Goal: Ask a question

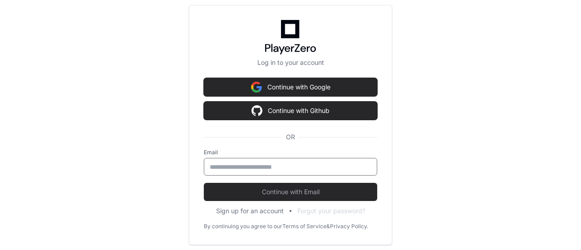
click at [331, 170] on input "email" at bounding box center [291, 166] width 162 height 9
type input "**********"
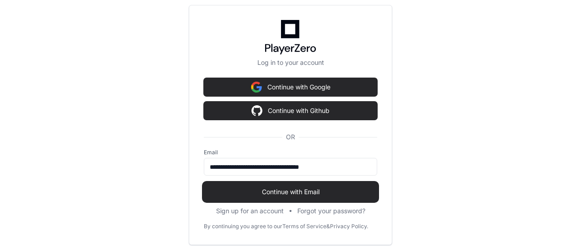
click at [329, 190] on span "Continue with Email" at bounding box center [290, 191] width 173 height 9
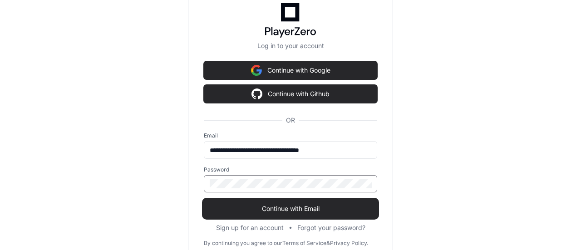
click at [204, 200] on button "Continue with Email" at bounding box center [290, 209] width 173 height 18
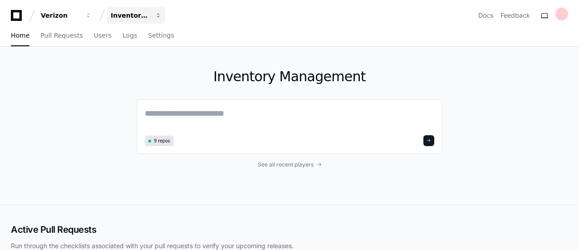
click at [146, 13] on div "Inventory Management" at bounding box center [130, 15] width 39 height 9
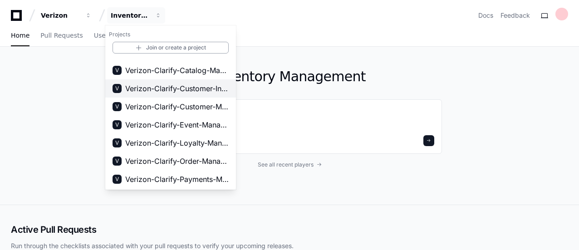
scroll to position [69, 0]
click at [181, 154] on button "V Verizon-Clarify-Order-Management" at bounding box center [170, 161] width 131 height 18
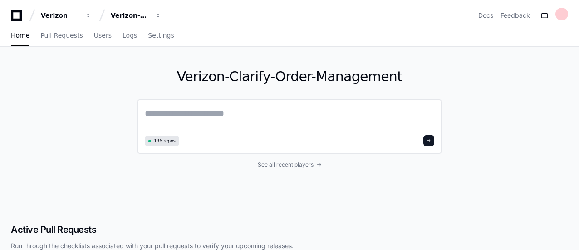
click at [200, 115] on textarea at bounding box center [289, 119] width 289 height 25
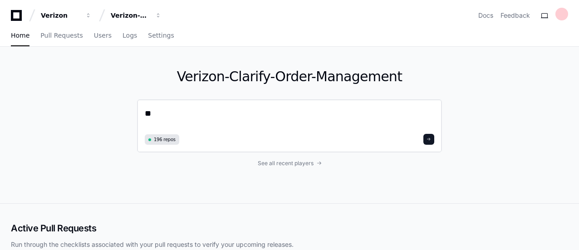
type textarea "*"
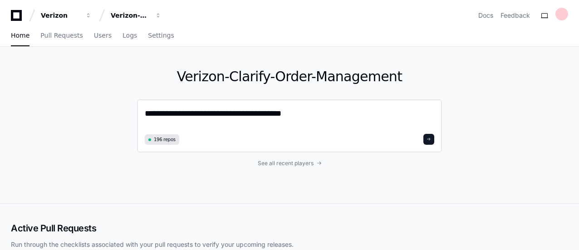
type textarea "**********"
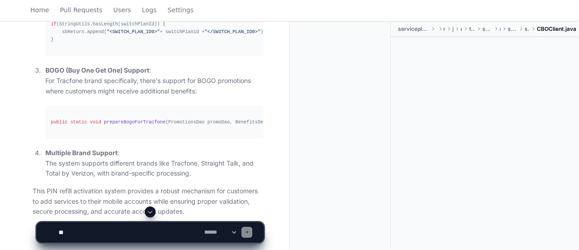
scroll to position [3030, 0]
